Goal: Task Accomplishment & Management: Manage account settings

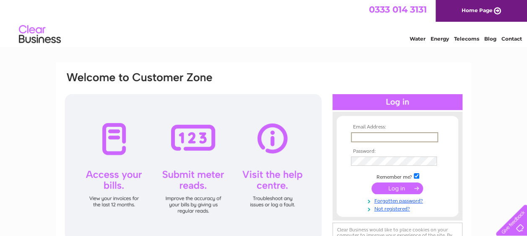
click at [404, 137] on input "text" at bounding box center [394, 137] width 87 height 10
type input "newbold.crosskeys@gmail.com"
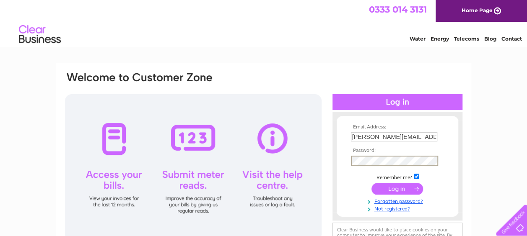
click at [371, 183] on input "submit" at bounding box center [397, 189] width 52 height 12
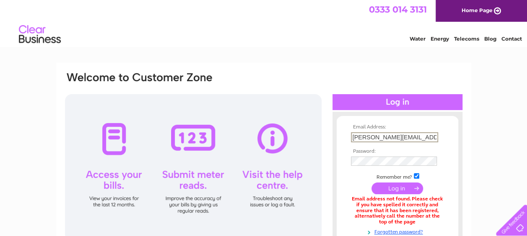
click at [430, 138] on input "newbold.crosskeys@gmail.com" at bounding box center [394, 137] width 87 height 10
type input "m"
click at [432, 135] on input "text" at bounding box center [394, 137] width 87 height 10
click at [407, 138] on input "text" at bounding box center [394, 137] width 87 height 10
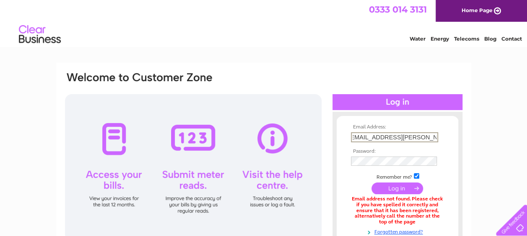
scroll to position [0, 7]
type input "thecrosskeys.newbold@live.co.uk"
click at [371, 183] on input "submit" at bounding box center [397, 189] width 52 height 12
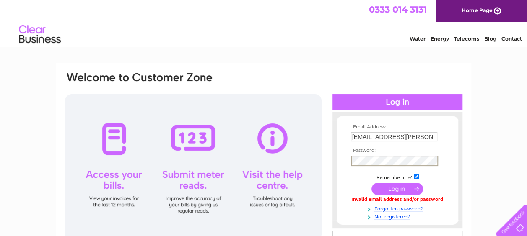
click at [371, 183] on input "submit" at bounding box center [397, 189] width 52 height 12
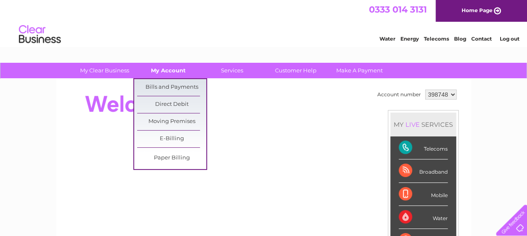
click at [180, 70] on link "My Account" at bounding box center [168, 71] width 69 height 16
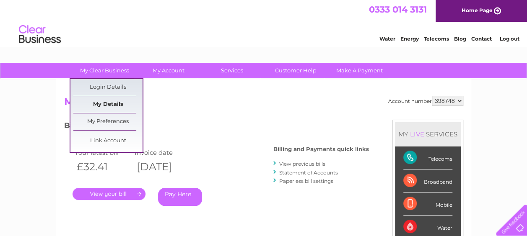
click at [110, 103] on link "My Details" at bounding box center [107, 104] width 69 height 17
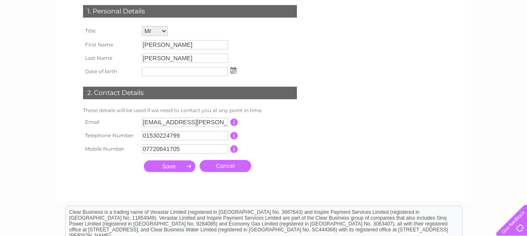
scroll to position [134, 0]
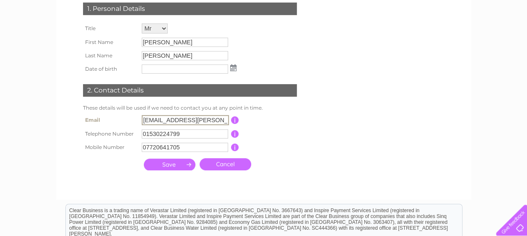
click at [222, 119] on input "thecrosskeys.newbold@live.co.uk" at bounding box center [185, 120] width 87 height 10
type input "k"
type input "N"
type input "newbold.crosskeys@gmail.com"
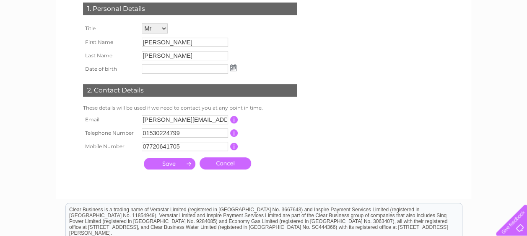
click at [178, 165] on input "submit" at bounding box center [170, 164] width 52 height 12
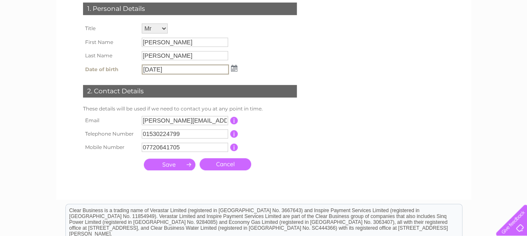
type input "11/08/1971"
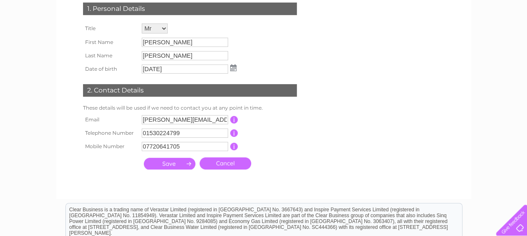
click at [172, 165] on input "submit" at bounding box center [170, 164] width 52 height 12
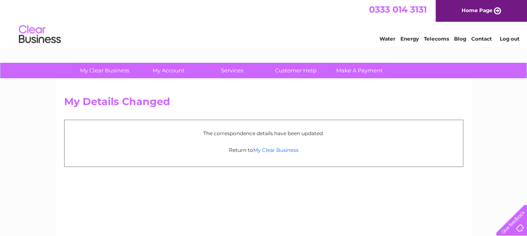
click at [269, 148] on link "My Clear Business" at bounding box center [275, 150] width 45 height 6
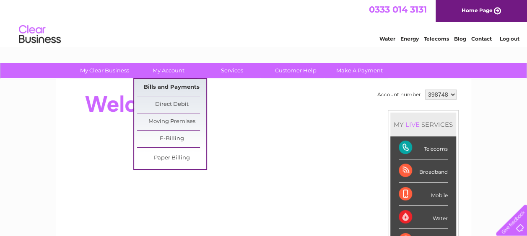
click at [174, 88] on link "Bills and Payments" at bounding box center [171, 87] width 69 height 17
click at [181, 85] on link "Bills and Payments" at bounding box center [171, 87] width 69 height 17
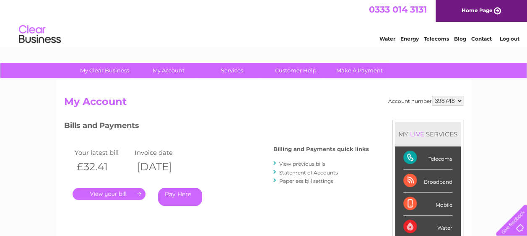
click at [303, 164] on link "View previous bills" at bounding box center [302, 164] width 46 height 6
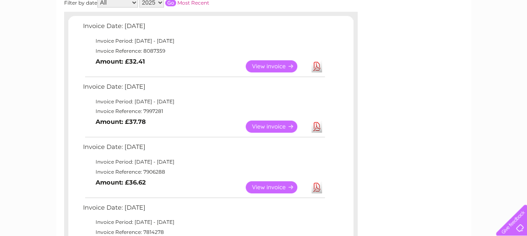
scroll to position [140, 0]
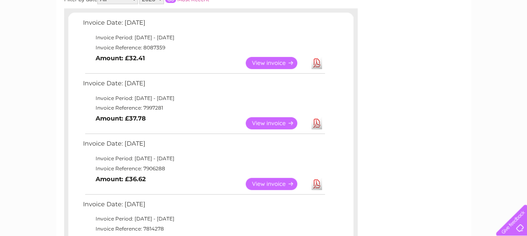
click at [318, 183] on link "Download" at bounding box center [316, 184] width 10 height 12
click at [284, 182] on link "View" at bounding box center [277, 184] width 62 height 12
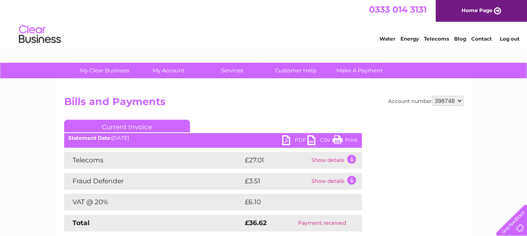
click at [286, 140] on link "PDF" at bounding box center [294, 141] width 25 height 12
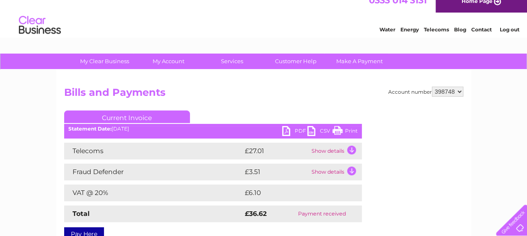
scroll to position [5, 0]
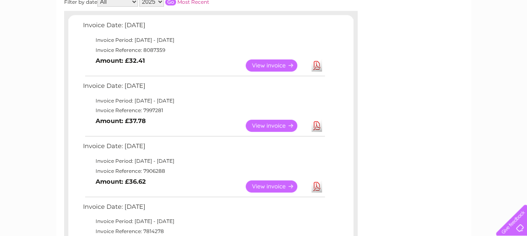
click at [285, 126] on link "View" at bounding box center [277, 126] width 62 height 12
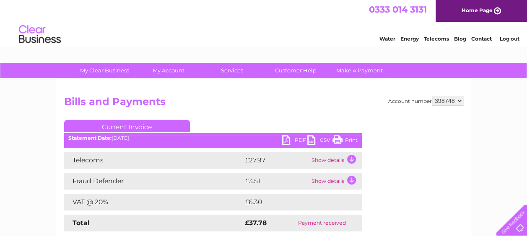
click at [287, 139] on link "PDF" at bounding box center [294, 141] width 25 height 12
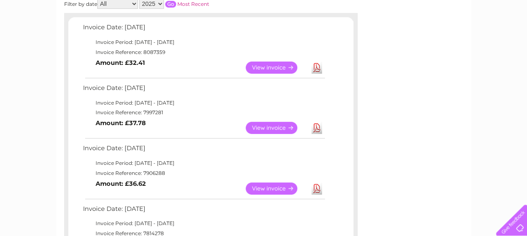
click at [315, 67] on link "Download" at bounding box center [316, 68] width 10 height 12
